Goal: Information Seeking & Learning: Learn about a topic

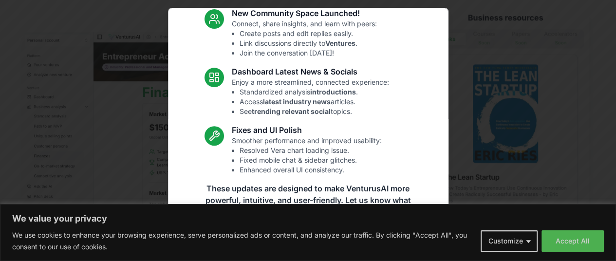
scroll to position [145, 0]
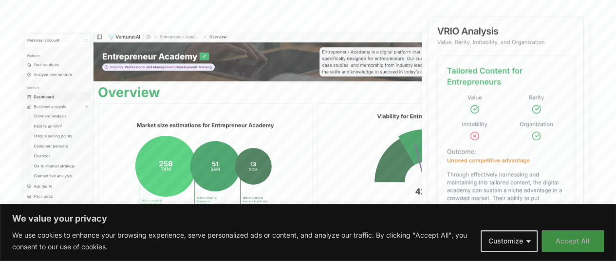
click at [567, 236] on button "Accept All" at bounding box center [573, 240] width 62 height 21
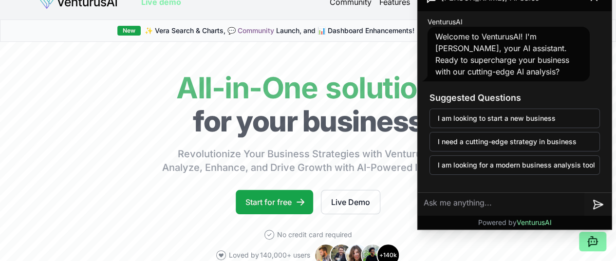
scroll to position [0, 0]
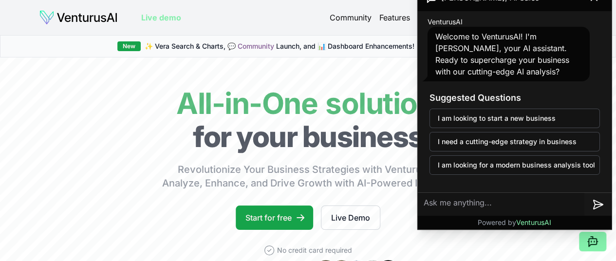
click at [483, 202] on textarea at bounding box center [501, 204] width 167 height 23
type textarea "WHAT IS THIS SOFTWARE ABOUT"
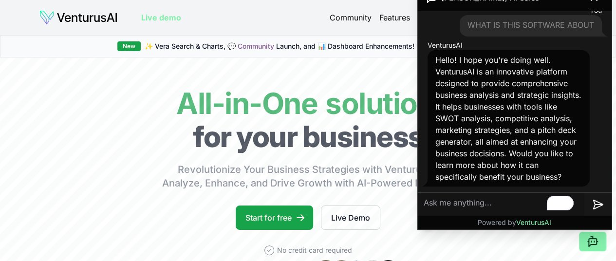
scroll to position [91, 0]
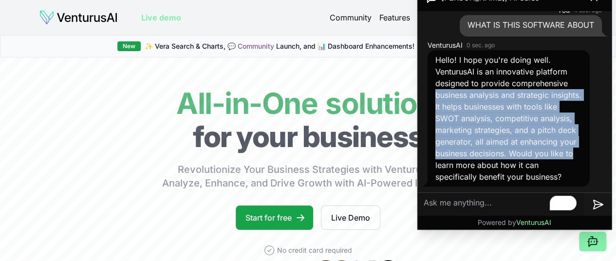
drag, startPoint x: 445, startPoint y: 96, endPoint x: 490, endPoint y: 153, distance: 72.9
click at [498, 152] on div "VenturusAI 0 sec. ago Hello! I hope you're doing well. VenturusAI is an innovat…" at bounding box center [515, 113] width 186 height 150
click at [475, 203] on textarea "To enrich screen reader interactions, please activate Accessibility in Grammarl…" at bounding box center [501, 204] width 167 height 23
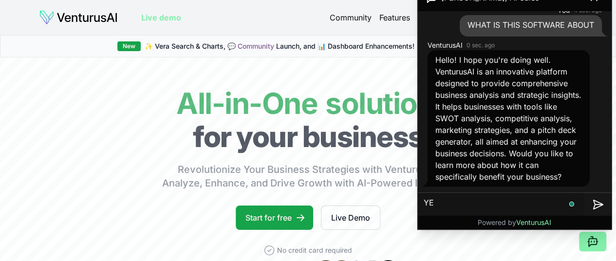
type textarea "YES"
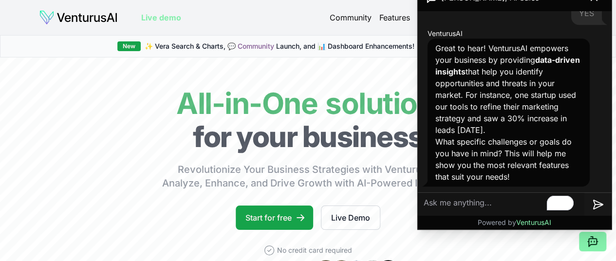
scroll to position [288, 0]
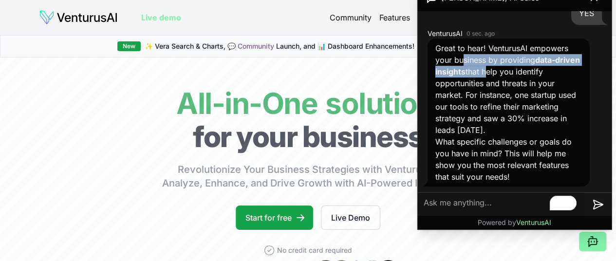
drag, startPoint x: 464, startPoint y: 58, endPoint x: 510, endPoint y: 72, distance: 48.2
click at [510, 72] on p "Great to hear! VenturusAI empowers your business by providing data-driven insig…" at bounding box center [509, 89] width 147 height 94
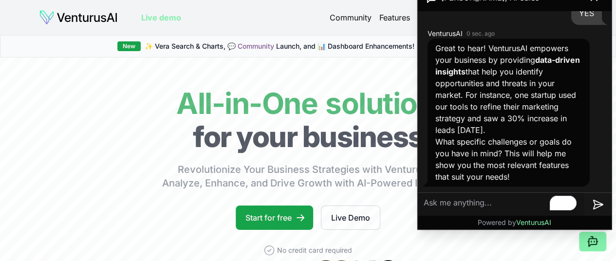
drag, startPoint x: 513, startPoint y: 100, endPoint x: 535, endPoint y: 97, distance: 21.6
click at [518, 101] on p "Great to hear! VenturusAI empowers your business by providing data-driven insig…" at bounding box center [509, 89] width 147 height 94
drag, startPoint x: 466, startPoint y: 86, endPoint x: 499, endPoint y: 87, distance: 33.6
click at [499, 86] on p "Great to hear! VenturusAI empowers your business by providing data-driven insig…" at bounding box center [509, 89] width 147 height 94
click at [558, 102] on p "Great to hear! VenturusAI empowers your business by providing data-driven insig…" at bounding box center [509, 89] width 147 height 94
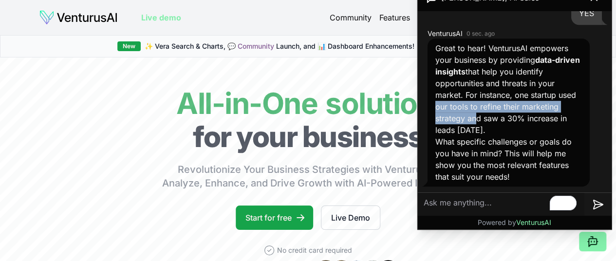
drag, startPoint x: 483, startPoint y: 110, endPoint x: 513, endPoint y: 117, distance: 30.7
click at [514, 117] on p "Great to hear! VenturusAI empowers your business by providing data-driven insig…" at bounding box center [509, 89] width 147 height 94
click at [561, 108] on p "Great to hear! VenturusAI empowers your business by providing data-driven insig…" at bounding box center [509, 89] width 147 height 94
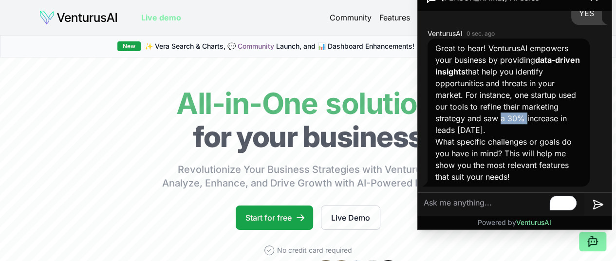
drag, startPoint x: 534, startPoint y: 115, endPoint x: 570, endPoint y: 116, distance: 36.6
click at [570, 116] on p "Great to hear! VenturusAI empowers your business by providing data-driven insig…" at bounding box center [509, 89] width 147 height 94
click at [569, 101] on p "Great to hear! VenturusAI empowers your business by providing data-driven insig…" at bounding box center [509, 89] width 147 height 94
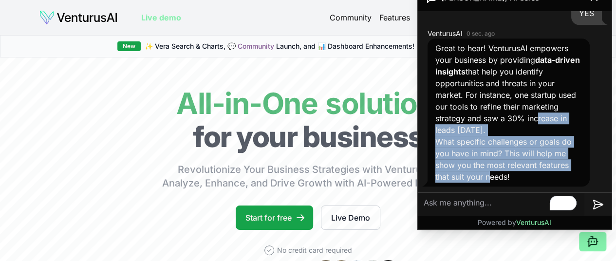
drag, startPoint x: 439, startPoint y: 129, endPoint x: 488, endPoint y: 176, distance: 67.5
click at [488, 176] on div "Great to hear! VenturusAI empowers your business by providing data-driven insig…" at bounding box center [509, 112] width 147 height 140
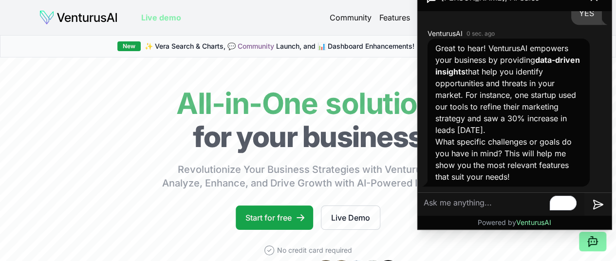
click at [560, 102] on p "Great to hear! VenturusAI empowers your business by providing data-driven insig…" at bounding box center [509, 89] width 147 height 94
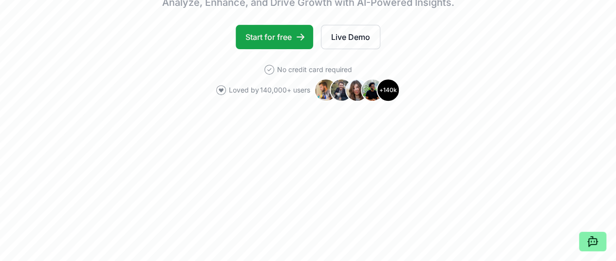
scroll to position [184, 0]
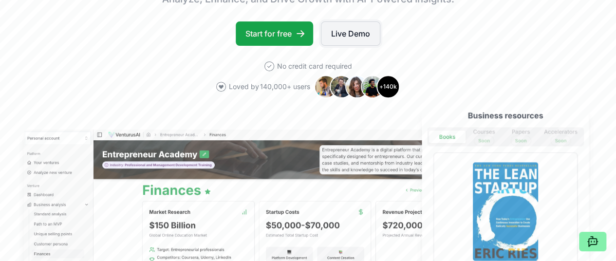
click at [366, 46] on link "Live Demo" at bounding box center [350, 33] width 59 height 24
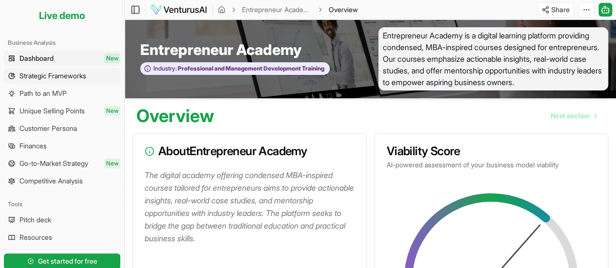
click at [84, 78] on span "Strategic Frameworks" at bounding box center [52, 76] width 67 height 10
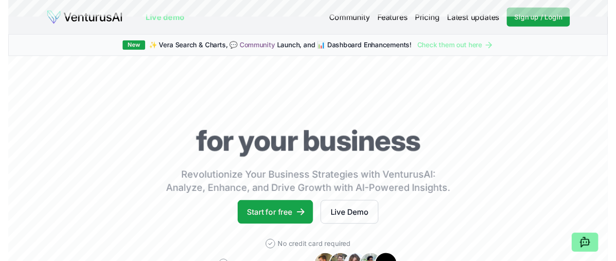
scroll to position [184, 0]
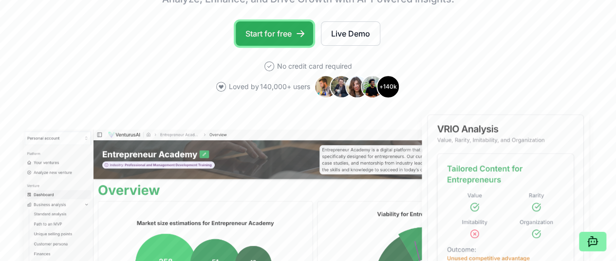
click at [274, 41] on link "Start for free" at bounding box center [274, 33] width 77 height 24
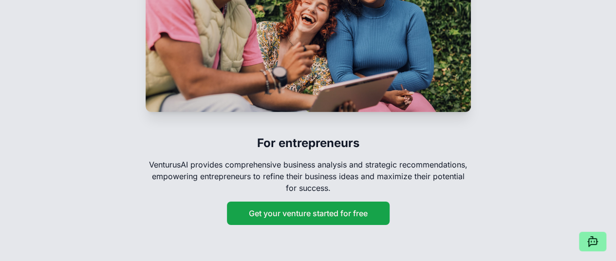
scroll to position [1656, 0]
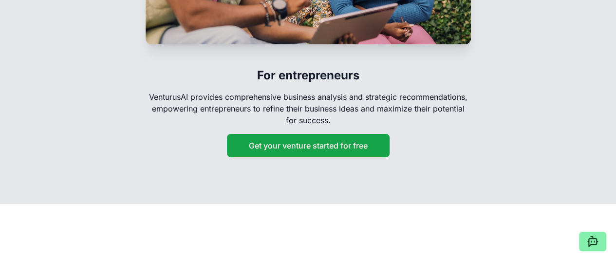
drag, startPoint x: 619, startPoint y: 20, endPoint x: 623, endPoint y: 171, distance: 150.6
drag, startPoint x: 299, startPoint y: 130, endPoint x: 340, endPoint y: 136, distance: 41.9
click at [340, 126] on p "VenturusAI provides comprehensive business analysis and strategic recommendatio…" at bounding box center [308, 108] width 325 height 35
click at [435, 126] on p "VenturusAI provides comprehensive business analysis and strategic recommendatio…" at bounding box center [308, 108] width 325 height 35
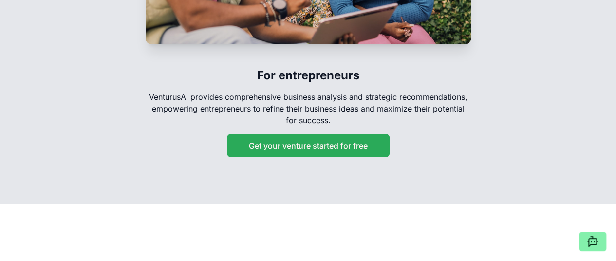
click at [332, 157] on button "Get your venture started for free" at bounding box center [308, 145] width 163 height 23
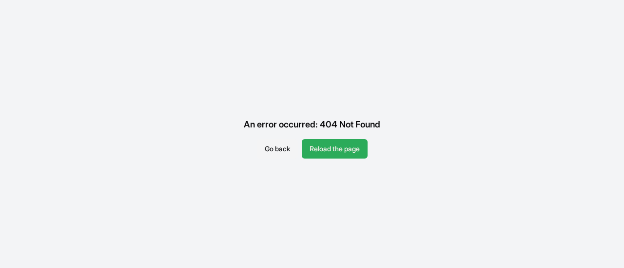
click at [325, 150] on button "Reload the page" at bounding box center [335, 148] width 66 height 19
click at [326, 160] on div "An error occurred: 404 Not Found Go back Reload the page" at bounding box center [312, 134] width 624 height 268
click at [329, 146] on button "Reload the page" at bounding box center [335, 148] width 66 height 19
click at [276, 145] on button "Go back" at bounding box center [277, 148] width 41 height 19
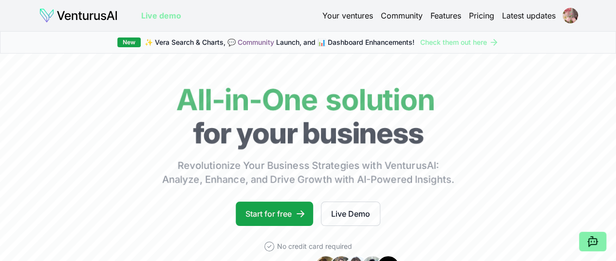
click at [164, 17] on link "Live demo" at bounding box center [161, 16] width 40 height 12
